Goal: Task Accomplishment & Management: Use online tool/utility

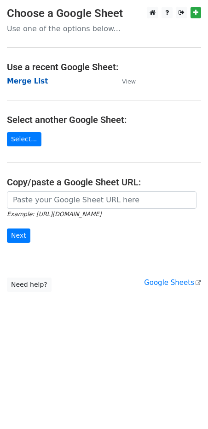
click at [27, 82] on strong "Merge List" at bounding box center [27, 81] width 41 height 8
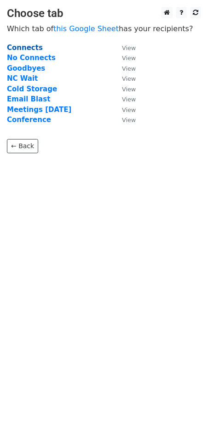
click at [29, 48] on strong "Connects" at bounding box center [25, 48] width 36 height 8
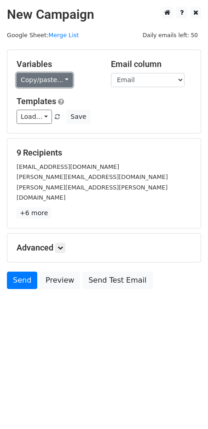
click at [37, 81] on link "Copy/paste..." at bounding box center [45, 80] width 56 height 14
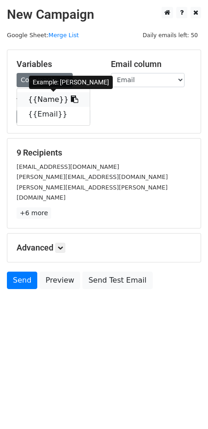
click at [36, 102] on link "{{Name}}" at bounding box center [53, 99] width 73 height 15
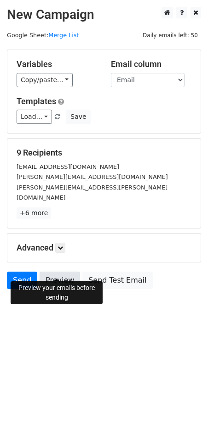
click at [66, 274] on link "Preview" at bounding box center [59, 280] width 40 height 17
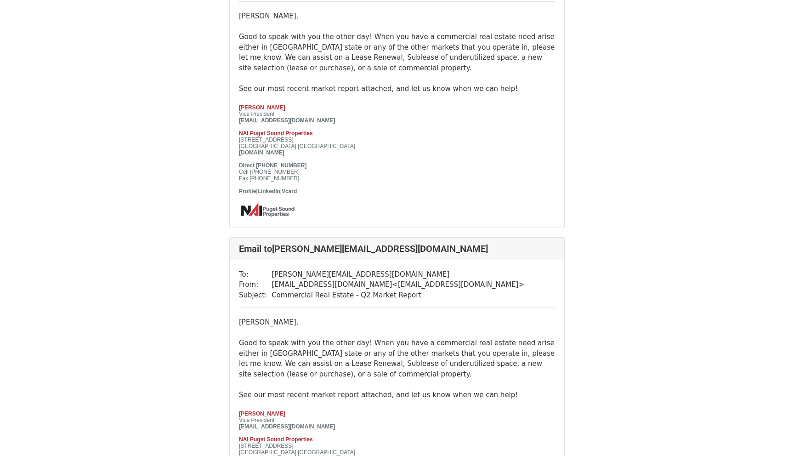
scroll to position [133, 0]
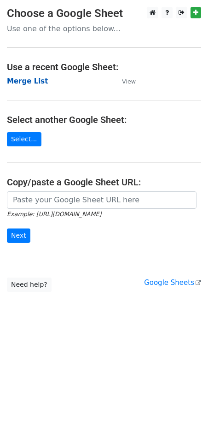
click at [28, 84] on strong "Merge List" at bounding box center [27, 81] width 41 height 8
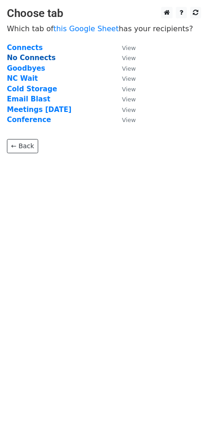
click at [31, 56] on strong "No Connects" at bounding box center [31, 58] width 49 height 8
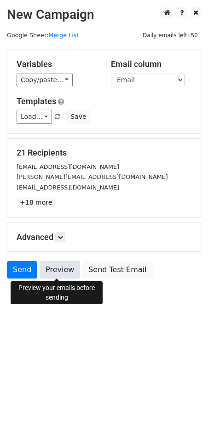
click at [53, 265] on link "Preview" at bounding box center [59, 269] width 40 height 17
click at [56, 269] on link "Preview" at bounding box center [59, 269] width 40 height 17
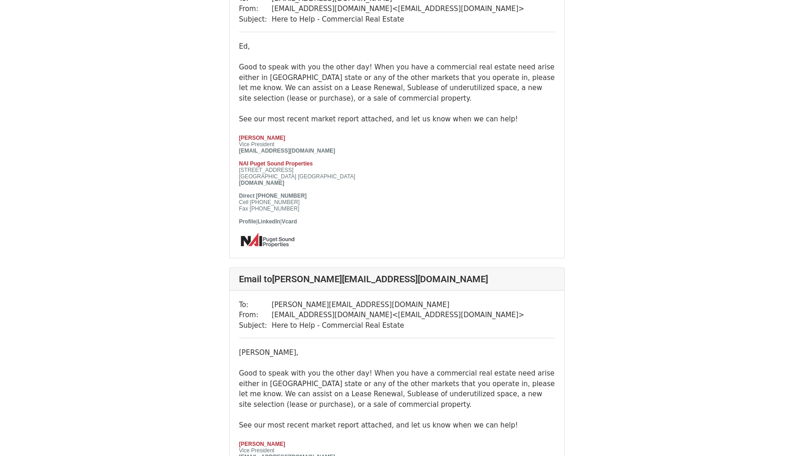
scroll to position [107, 0]
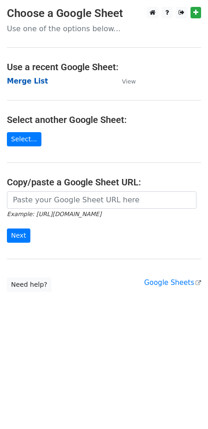
click at [22, 80] on strong "Merge List" at bounding box center [27, 81] width 41 height 8
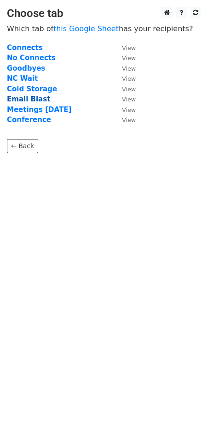
click at [26, 101] on strong "Email Blast" at bounding box center [28, 99] width 43 height 8
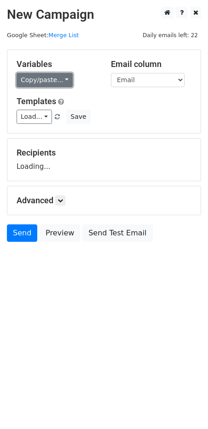
click at [45, 81] on link "Copy/paste..." at bounding box center [45, 80] width 56 height 14
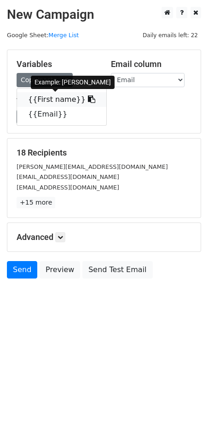
click at [31, 100] on link "{{First name}}" at bounding box center [61, 99] width 89 height 15
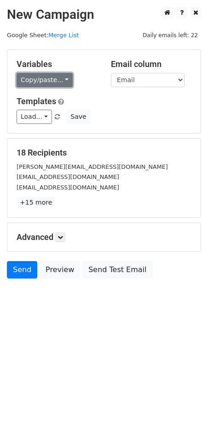
click at [51, 81] on link "Copy/paste..." at bounding box center [45, 80] width 56 height 14
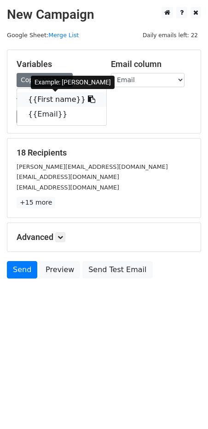
click at [43, 99] on link "{{First name}}" at bounding box center [61, 99] width 89 height 15
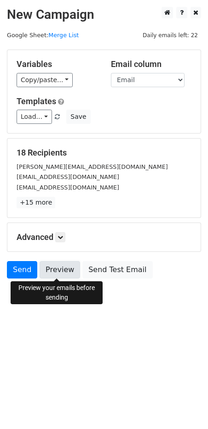
click at [53, 270] on link "Preview" at bounding box center [59, 269] width 40 height 17
click at [55, 268] on link "Preview" at bounding box center [59, 269] width 40 height 17
